Goal: Find specific page/section: Find specific page/section

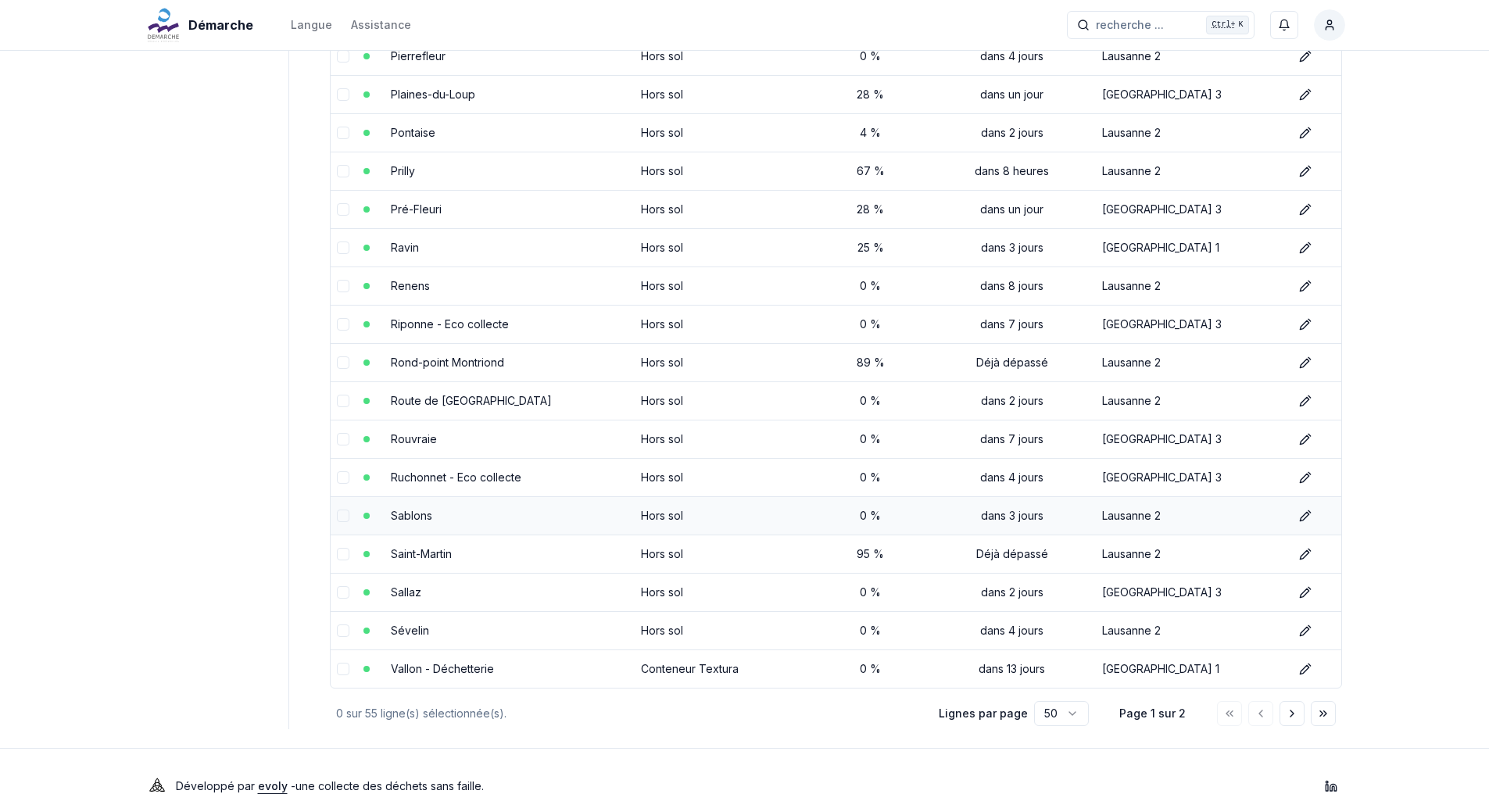
scroll to position [1509, 0]
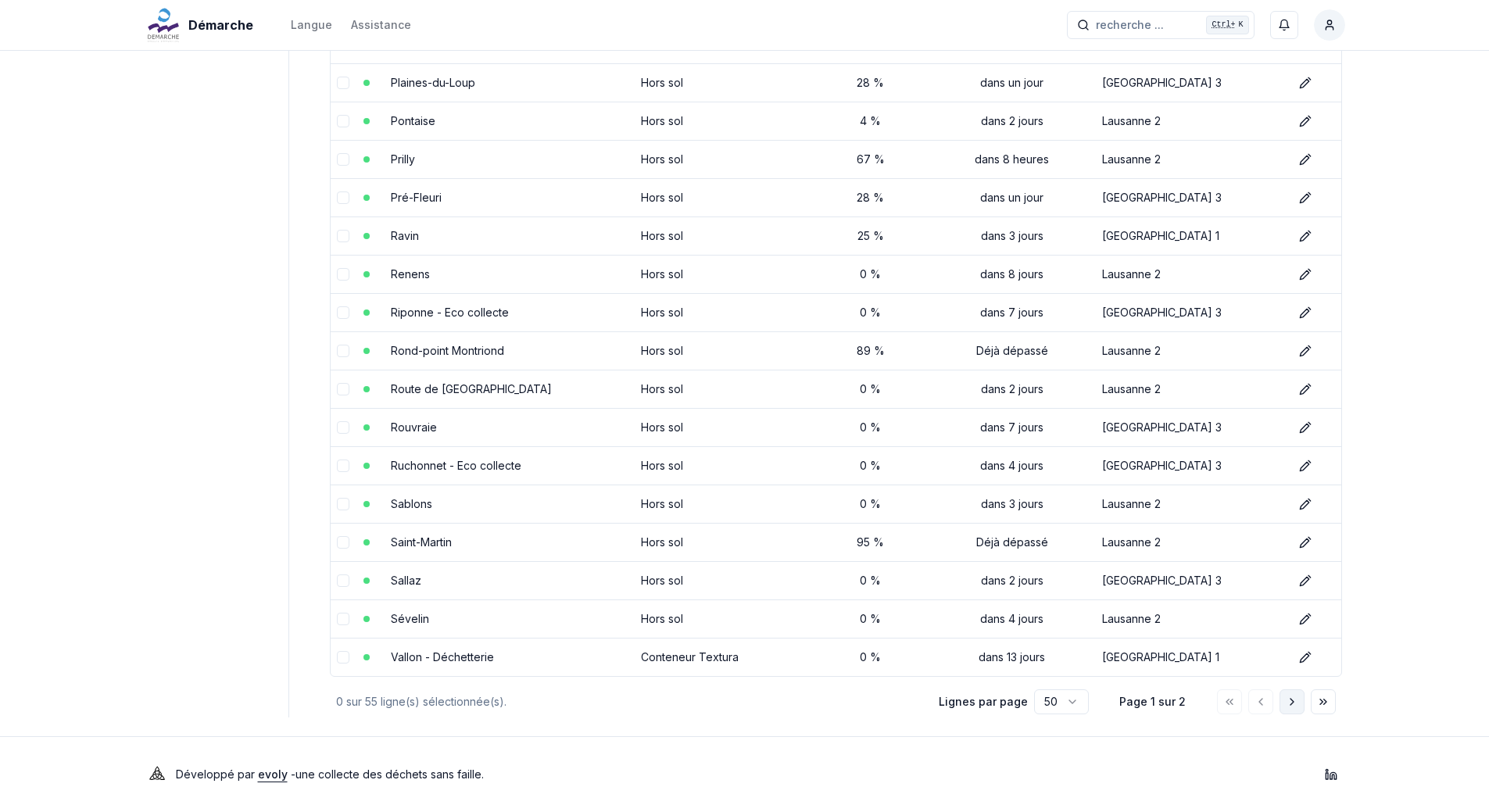
click at [1298, 709] on button "Aller à la page suivante" at bounding box center [1292, 702] width 25 height 25
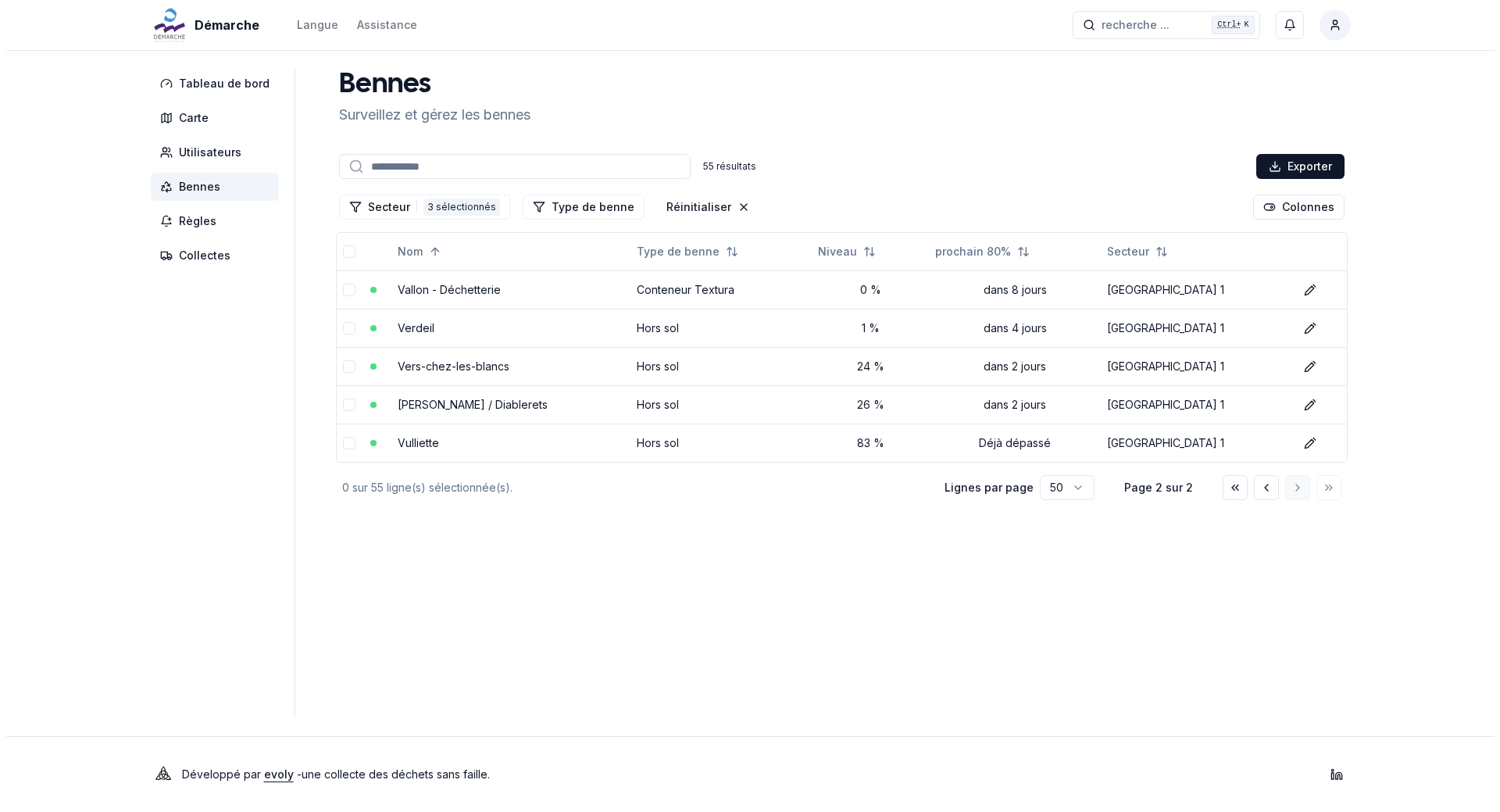
scroll to position [0, 0]
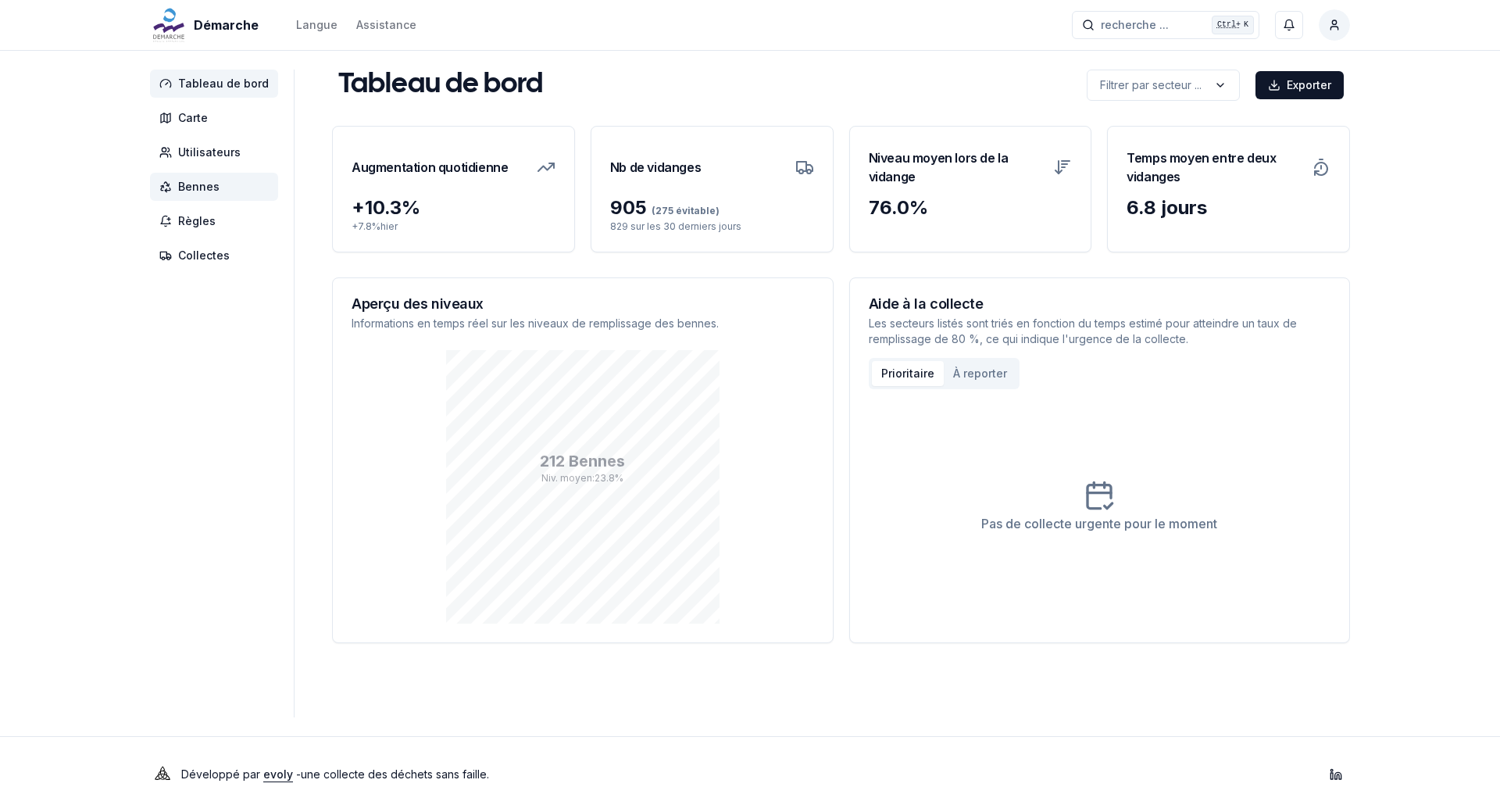
click at [203, 185] on span "Bennes" at bounding box center [199, 187] width 42 height 16
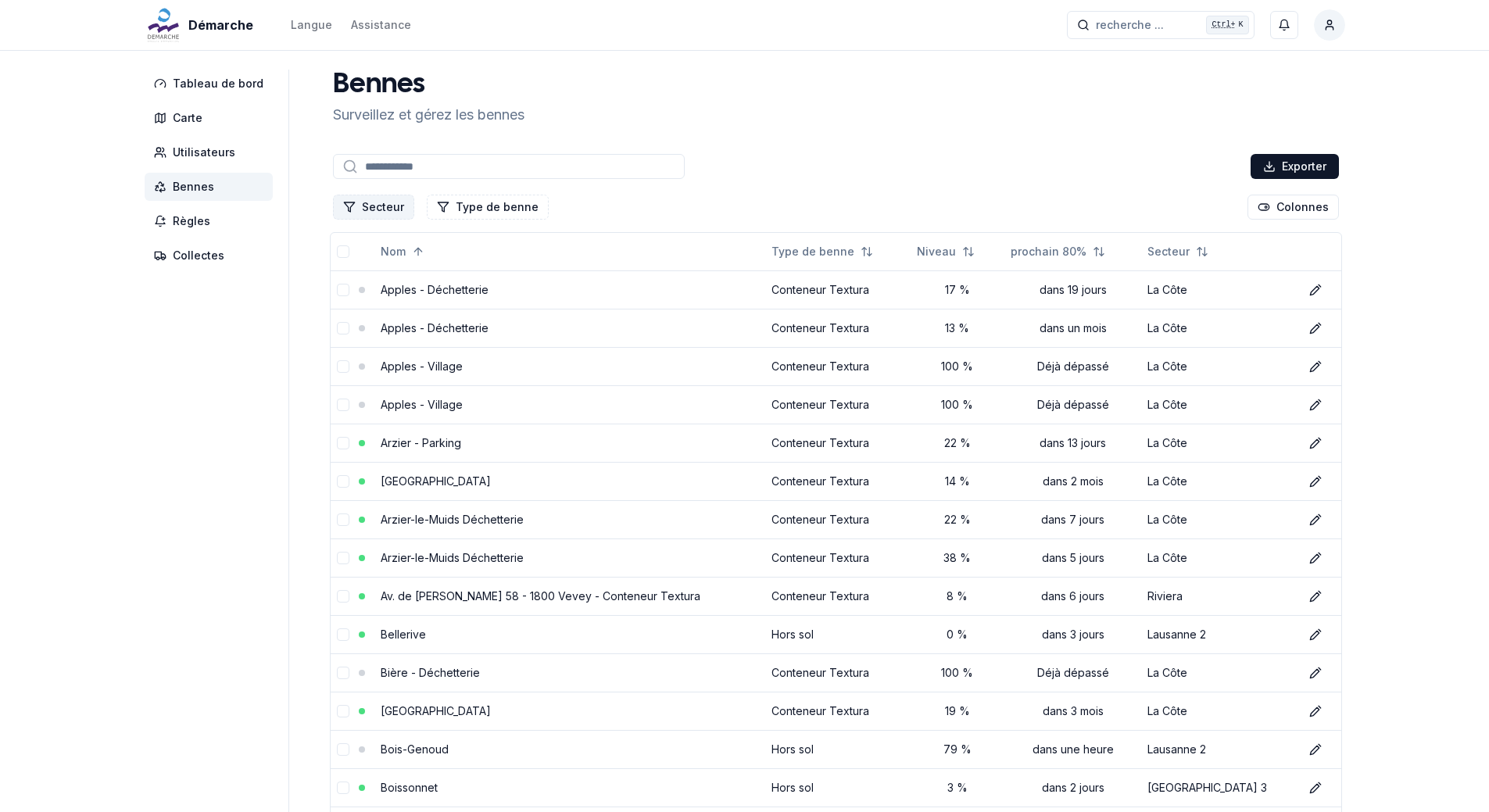
click at [384, 203] on button "Secteur" at bounding box center [373, 207] width 81 height 25
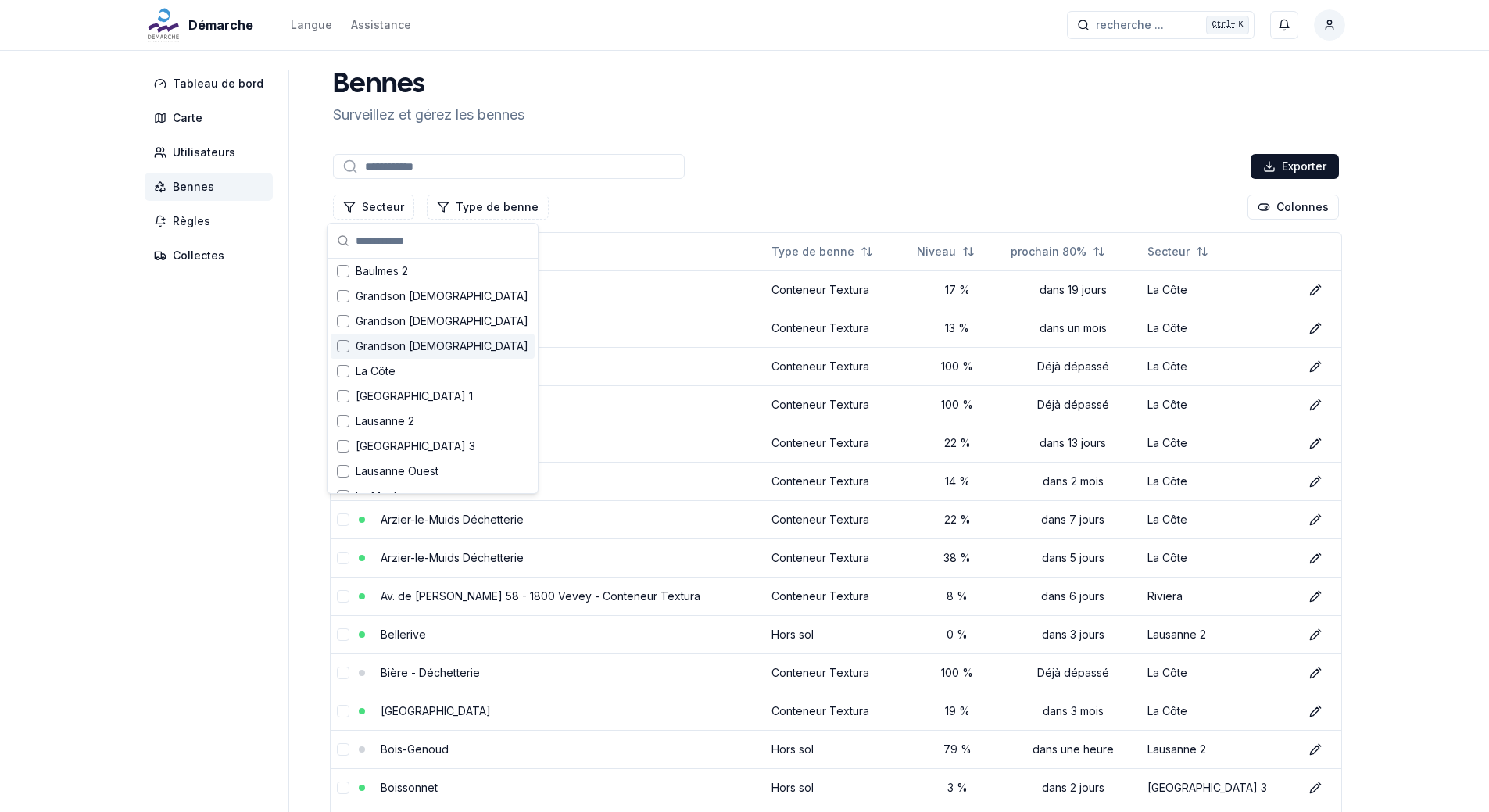
scroll to position [78, 0]
click at [340, 368] on div "Suggestions" at bounding box center [342, 370] width 13 height 13
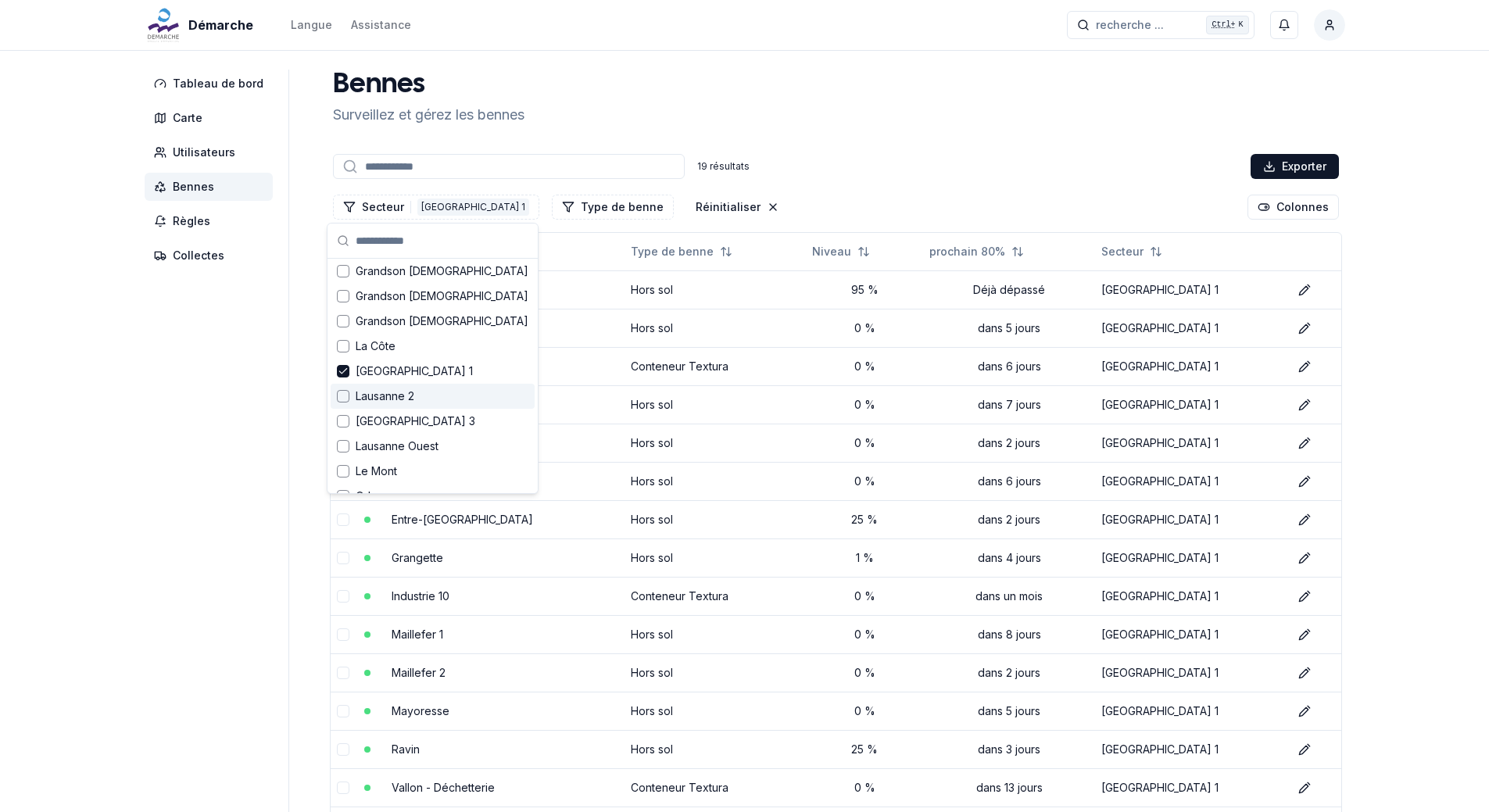
click at [345, 392] on div "Suggestions" at bounding box center [342, 395] width 13 height 13
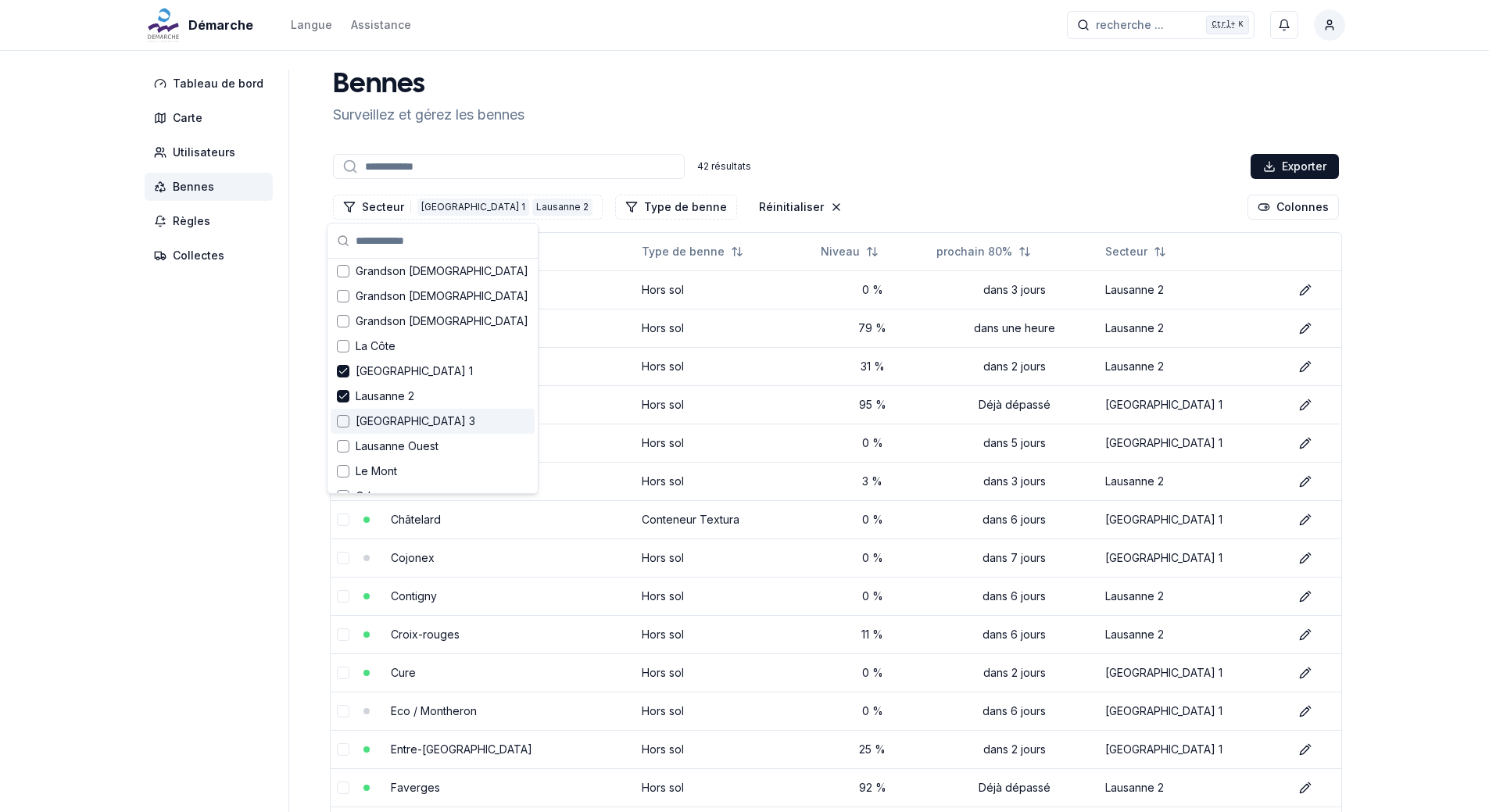
click at [341, 421] on div "Suggestions" at bounding box center [342, 421] width 13 height 13
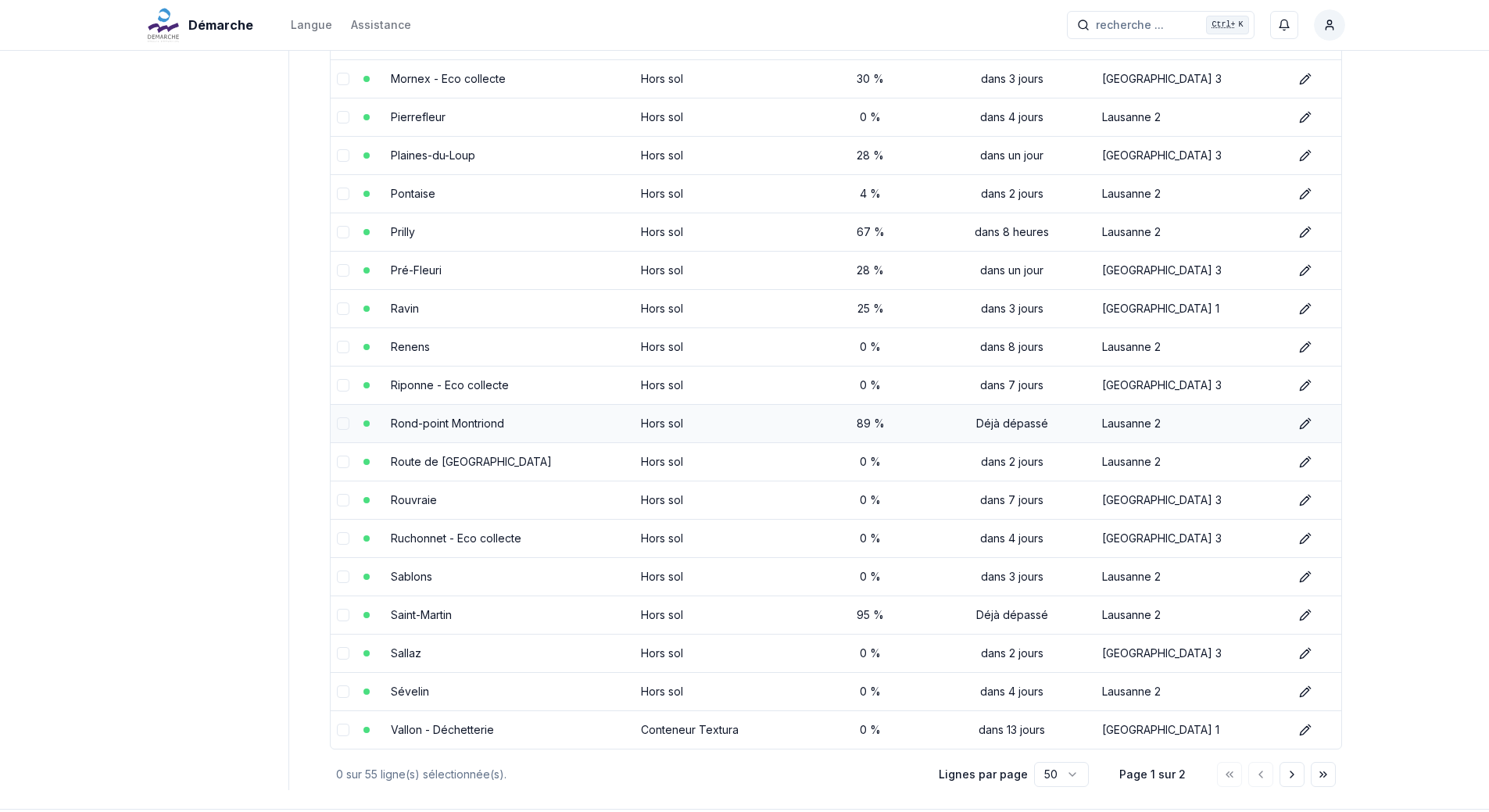
scroll to position [1509, 0]
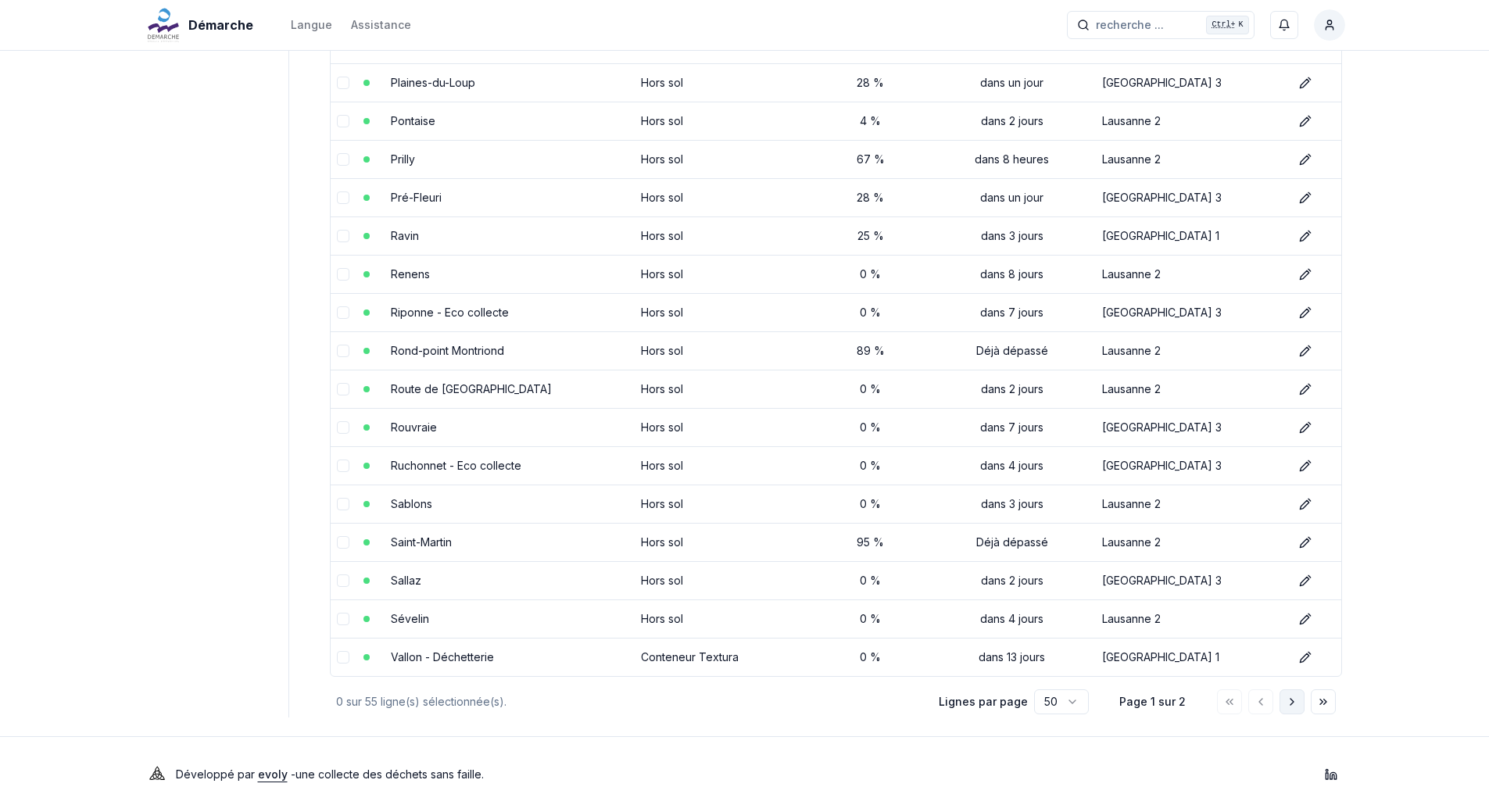
click at [1296, 699] on icon "Aller à la page suivante" at bounding box center [1291, 701] width 13 height 13
click at [1283, 701] on button "Aller à la page suivante" at bounding box center [1292, 702] width 25 height 25
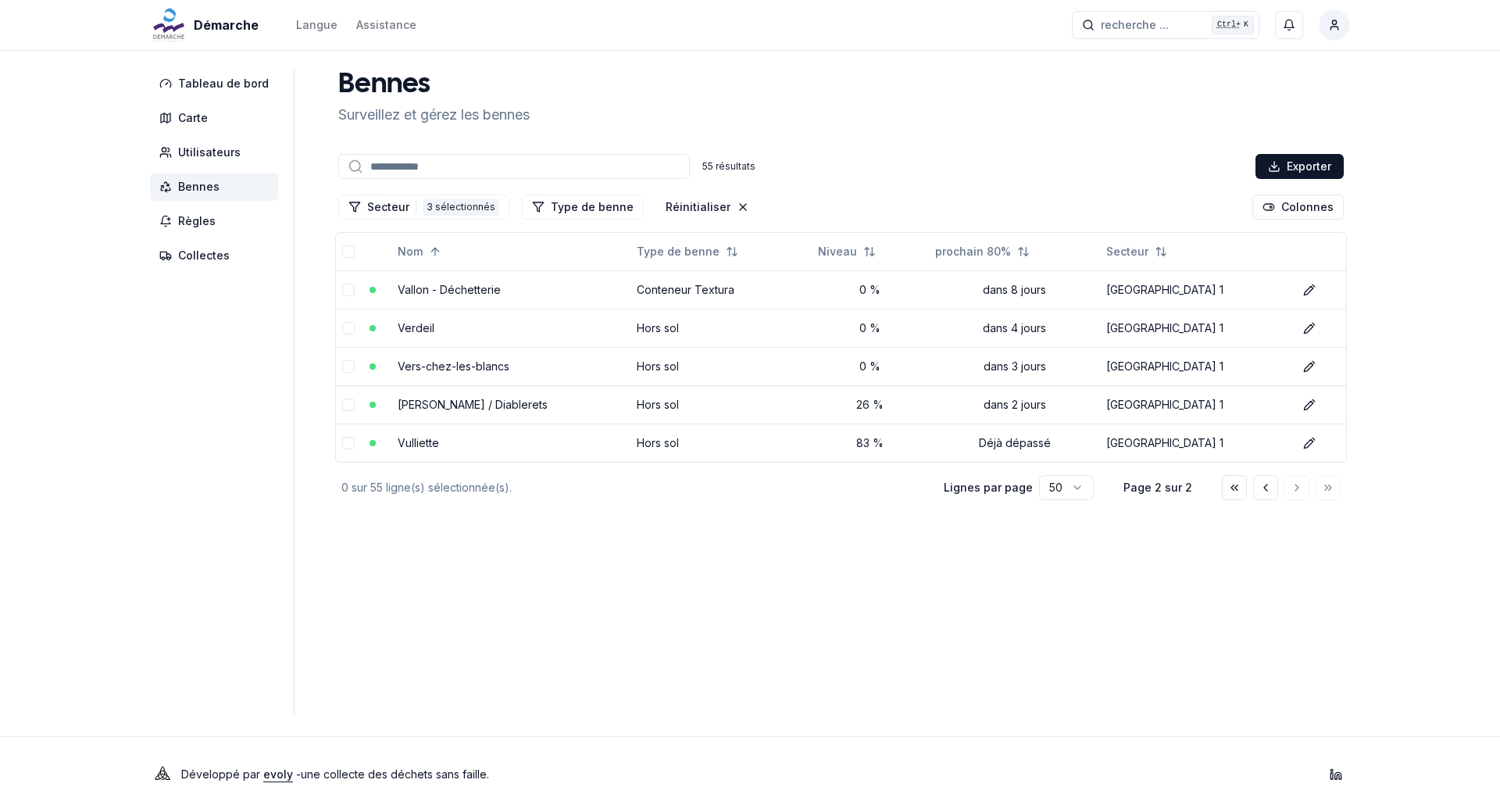
click at [982, 143] on div "Bennes Surveillez et gérez les bennes 55 résultats Exporter Secteur 3 3 sélecti…" at bounding box center [841, 286] width 1017 height 433
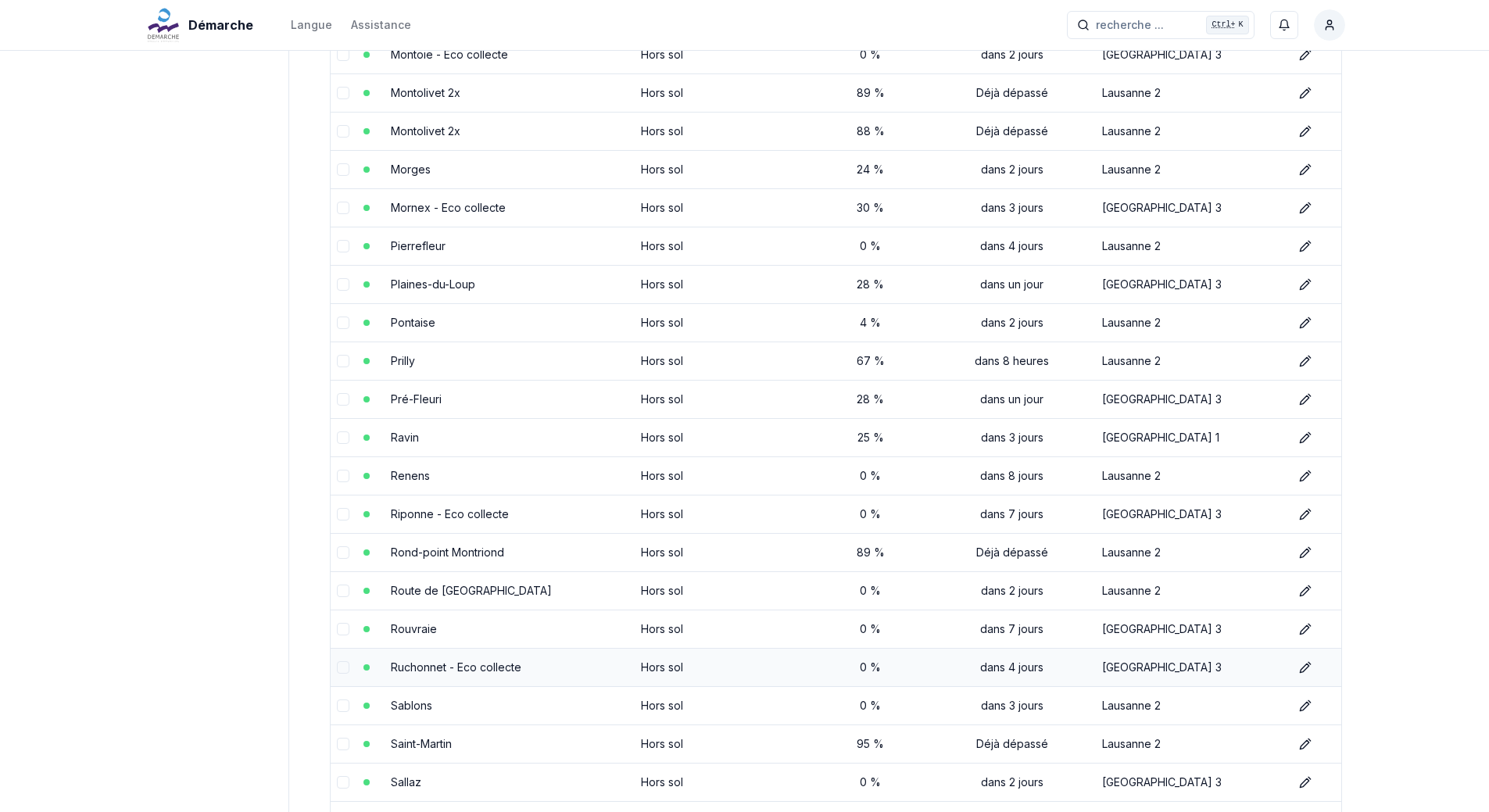
scroll to position [1509, 0]
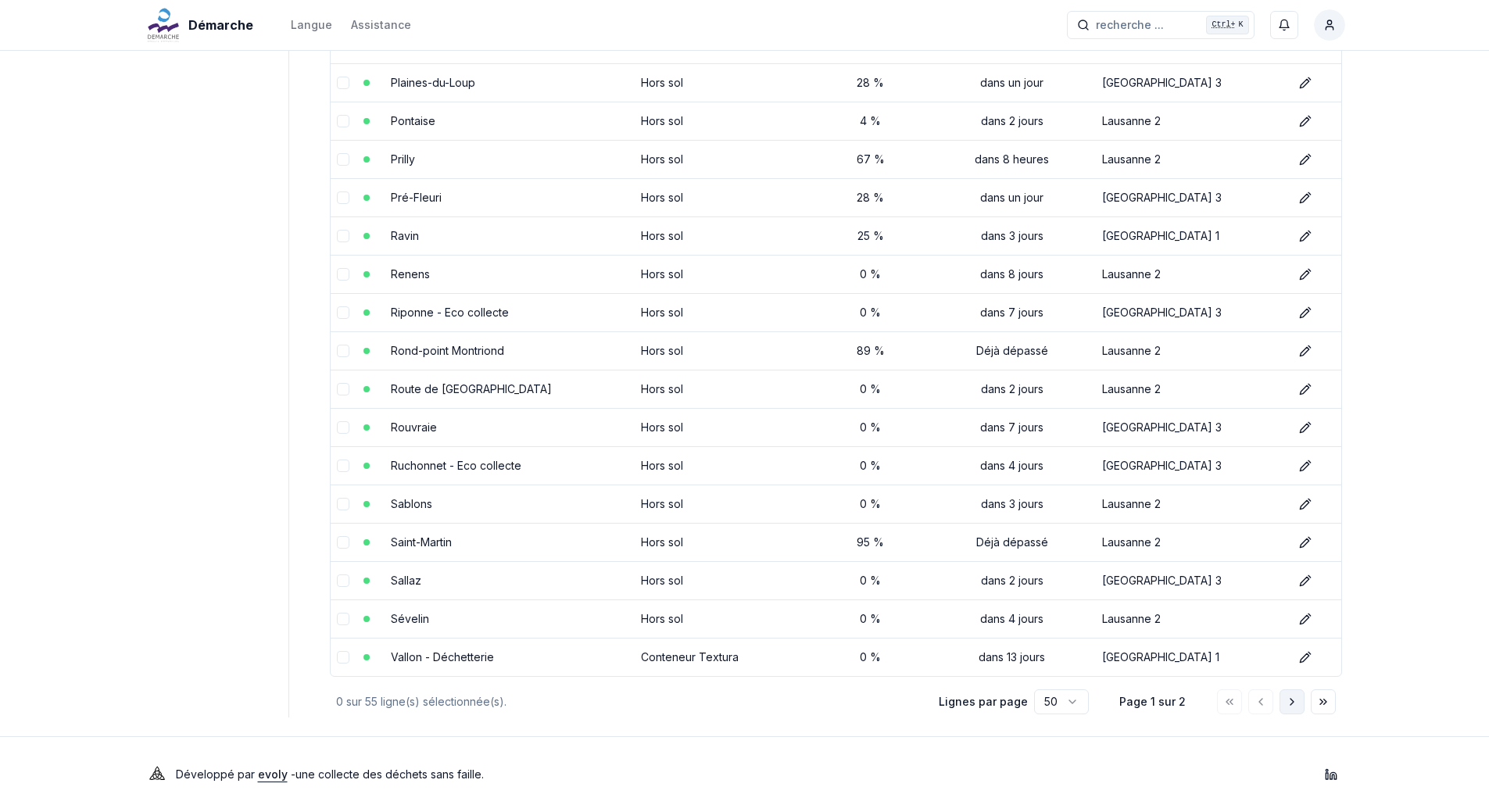
click at [1287, 703] on icon "Aller à la page suivante" at bounding box center [1291, 701] width 13 height 13
